Goal: Task Accomplishment & Management: Use online tool/utility

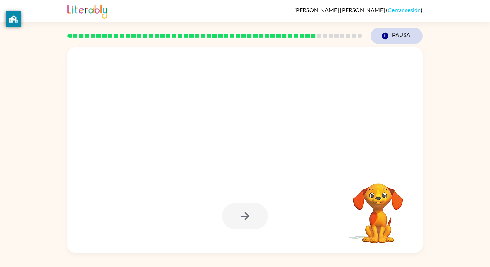
click at [385, 33] on icon "button" at bounding box center [385, 36] width 6 height 6
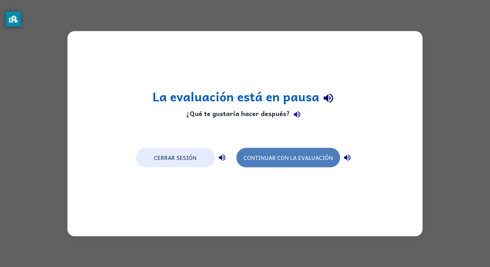
click at [321, 149] on button "Continuar con la evaluación" at bounding box center [289, 157] width 104 height 19
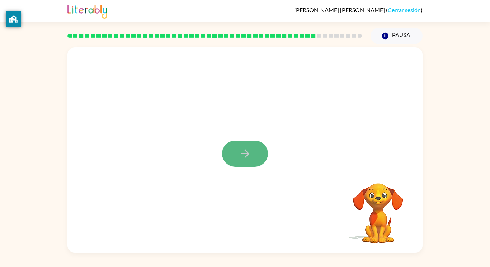
click at [256, 146] on button "button" at bounding box center [245, 153] width 46 height 26
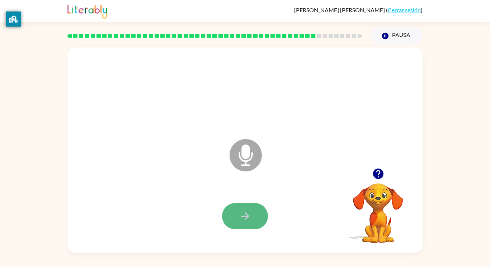
click at [239, 219] on icon "button" at bounding box center [245, 216] width 13 height 13
click at [250, 221] on icon "button" at bounding box center [245, 216] width 13 height 13
click at [248, 220] on icon "button" at bounding box center [245, 216] width 13 height 13
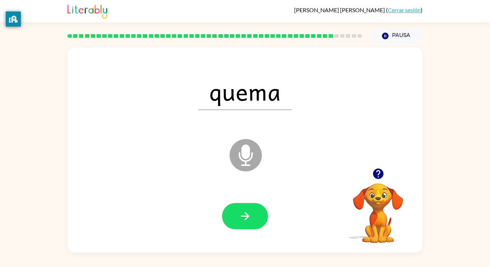
click at [286, 188] on icon "Micrófono El micrófono está aquí para cuando sea tu turno de hablar" at bounding box center [282, 164] width 108 height 54
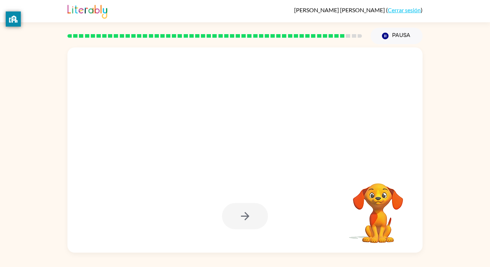
click at [255, 222] on div at bounding box center [245, 216] width 46 height 26
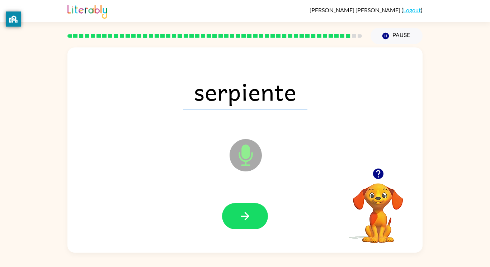
click at [135, 46] on div at bounding box center [214, 35] width 303 height 25
click at [246, 218] on icon "button" at bounding box center [245, 216] width 8 height 8
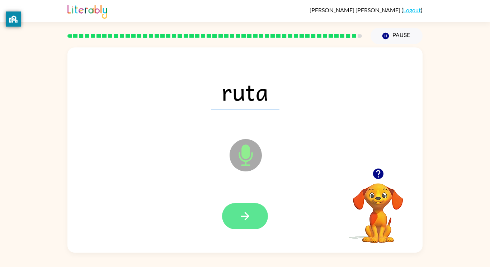
click at [246, 218] on icon "button" at bounding box center [245, 216] width 8 height 8
